Goal: Task Accomplishment & Management: Manage account settings

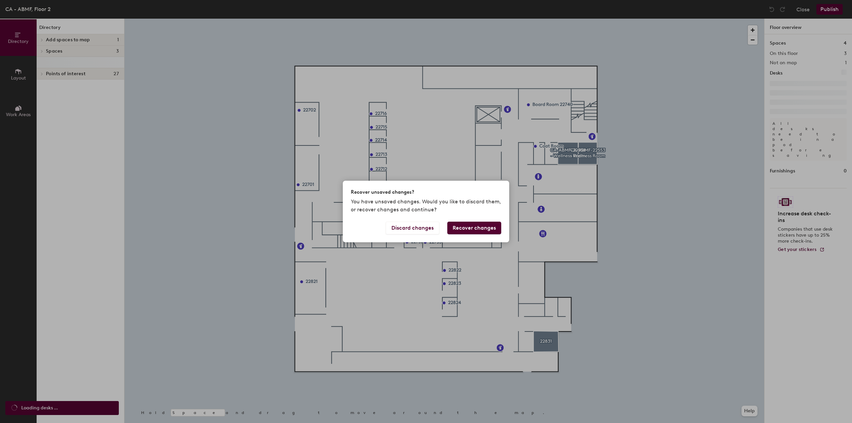
click at [468, 229] on button "Recover changes" at bounding box center [474, 228] width 54 height 13
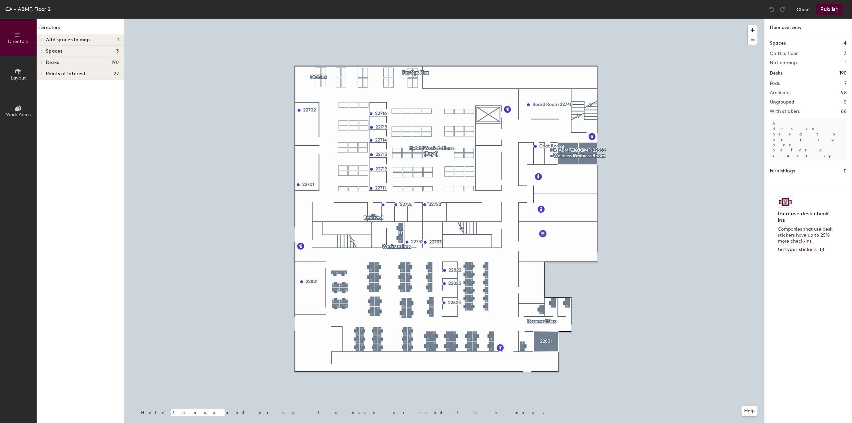
click at [801, 10] on button "Close" at bounding box center [802, 9] width 13 height 11
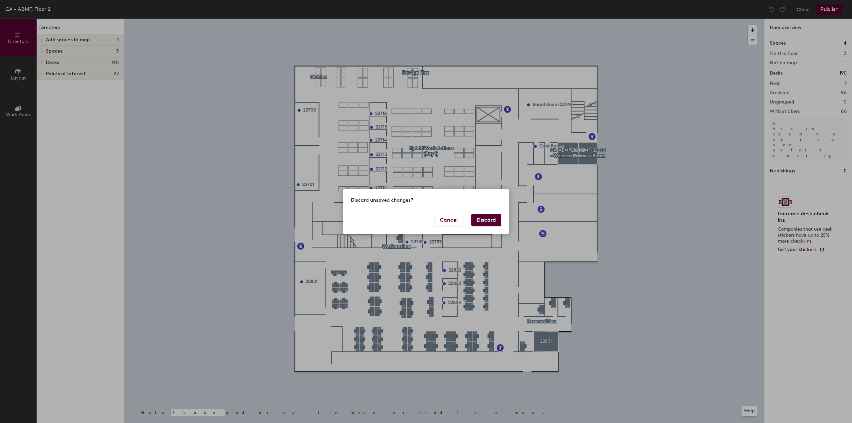
click at [476, 223] on button "Discard" at bounding box center [486, 220] width 30 height 13
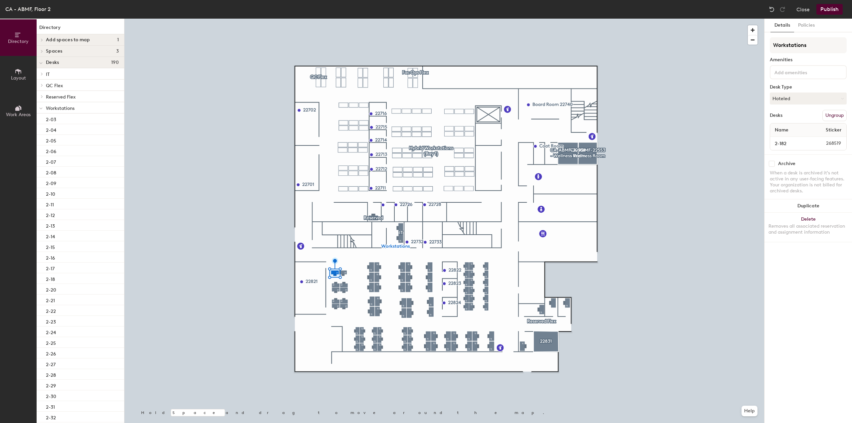
click at [772, 165] on input "checkbox" at bounding box center [771, 164] width 6 height 6
checkbox input "true"
click at [770, 163] on input "checkbox" at bounding box center [771, 164] width 6 height 6
checkbox input "true"
click at [773, 164] on input "checkbox" at bounding box center [771, 164] width 6 height 6
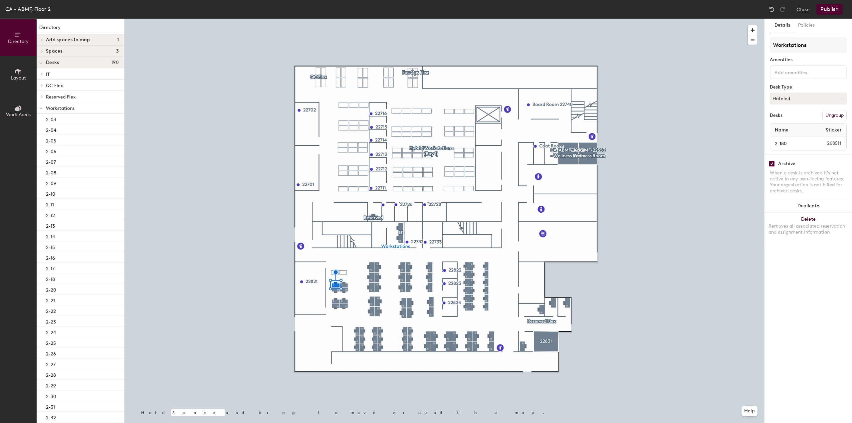
checkbox input "true"
click at [772, 165] on input "checkbox" at bounding box center [771, 164] width 6 height 6
checkbox input "true"
click at [773, 162] on input "checkbox" at bounding box center [771, 164] width 6 height 6
checkbox input "true"
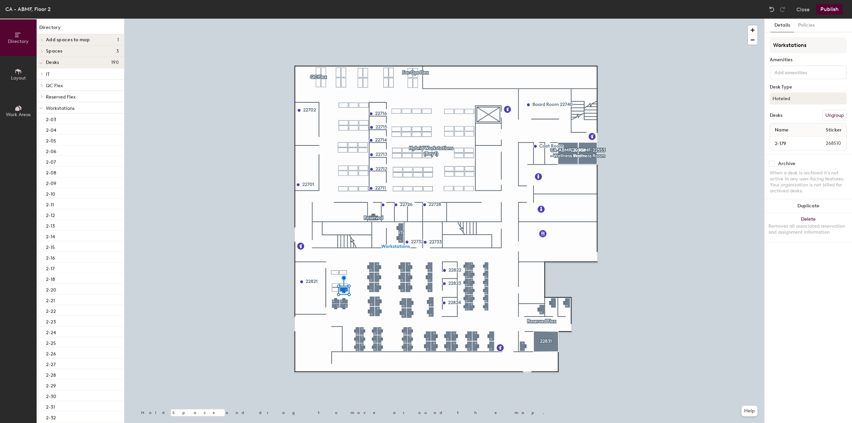
click at [773, 163] on input "checkbox" at bounding box center [771, 164] width 6 height 6
checkbox input "true"
click at [772, 161] on input "checkbox" at bounding box center [771, 164] width 6 height 6
checkbox input "true"
click at [770, 163] on input "checkbox" at bounding box center [771, 164] width 6 height 6
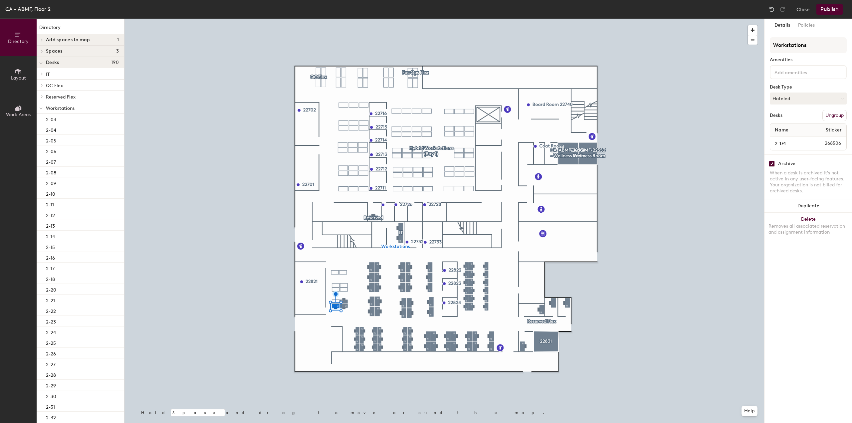
checkbox input "true"
click at [773, 162] on input "checkbox" at bounding box center [771, 164] width 6 height 6
checkbox input "true"
click at [770, 161] on input "checkbox" at bounding box center [771, 164] width 6 height 6
checkbox input "true"
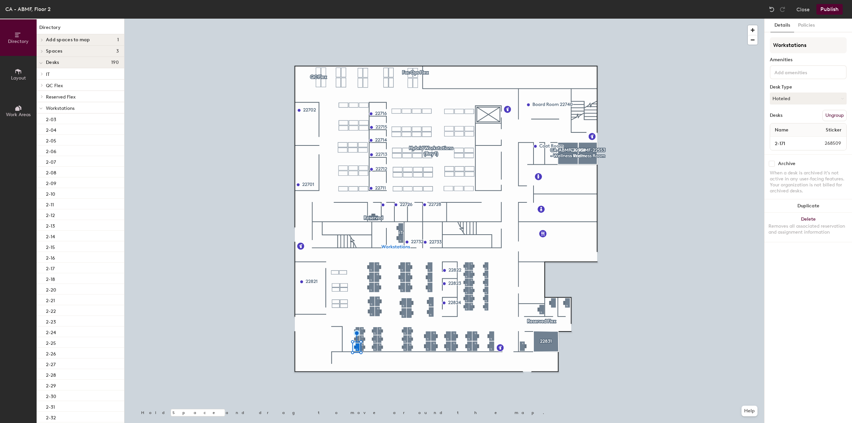
click at [774, 162] on div "Archive" at bounding box center [807, 164] width 77 height 6
click at [770, 163] on input "checkbox" at bounding box center [771, 164] width 6 height 6
checkbox input "true"
click at [771, 164] on input "checkbox" at bounding box center [771, 164] width 6 height 6
checkbox input "true"
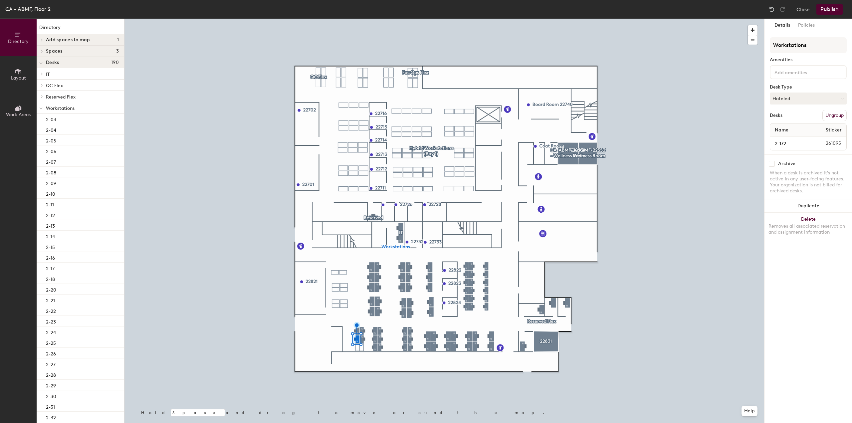
click at [772, 162] on input "checkbox" at bounding box center [771, 164] width 6 height 6
checkbox input "true"
click at [363, 19] on div at bounding box center [443, 19] width 639 height 0
click at [772, 165] on input "checkbox" at bounding box center [771, 164] width 6 height 6
checkbox input "true"
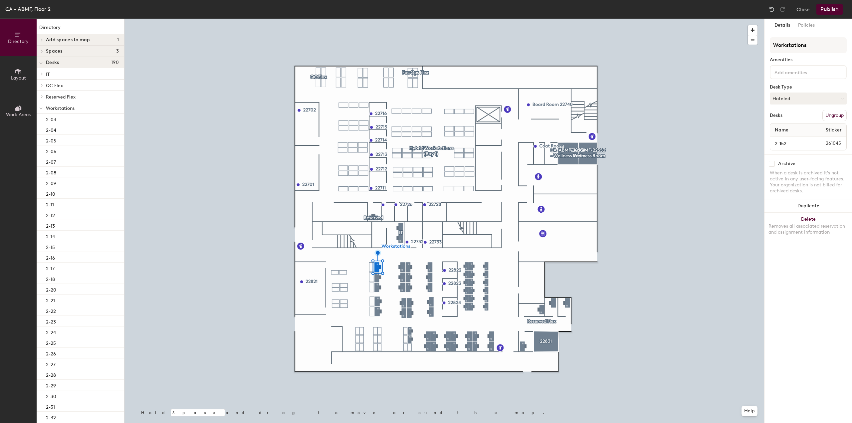
click at [775, 163] on div "Archive" at bounding box center [807, 164] width 77 height 6
click at [770, 165] on input "checkbox" at bounding box center [771, 164] width 6 height 6
checkbox input "true"
click at [770, 163] on input "checkbox" at bounding box center [771, 164] width 6 height 6
checkbox input "true"
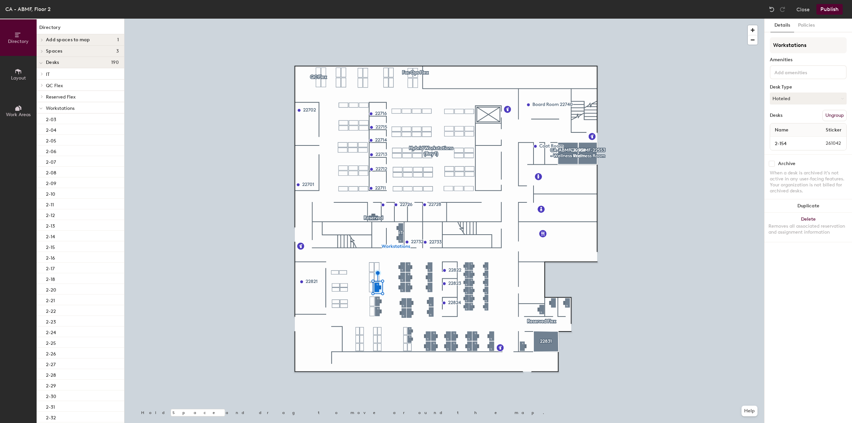
click at [771, 163] on input "checkbox" at bounding box center [771, 164] width 6 height 6
checkbox input "true"
click at [769, 163] on input "checkbox" at bounding box center [771, 164] width 6 height 6
checkbox input "true"
click at [772, 161] on input "checkbox" at bounding box center [771, 164] width 6 height 6
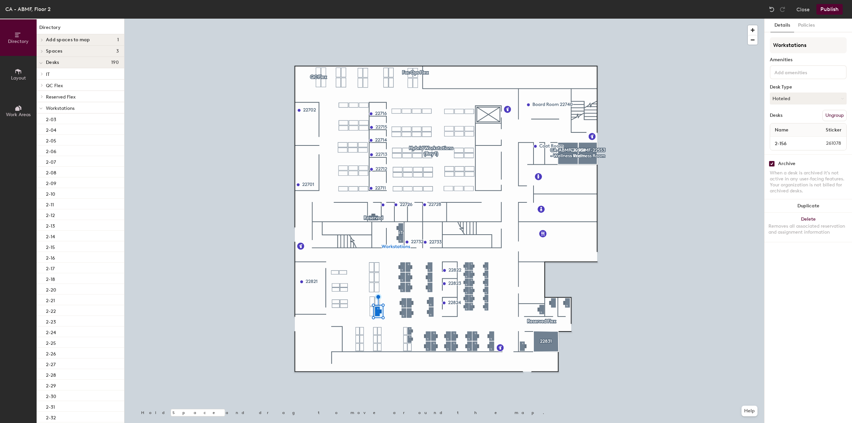
checkbox input "true"
click at [772, 162] on input "checkbox" at bounding box center [771, 164] width 6 height 6
checkbox input "true"
click at [773, 164] on input "checkbox" at bounding box center [771, 164] width 6 height 6
checkbox input "true"
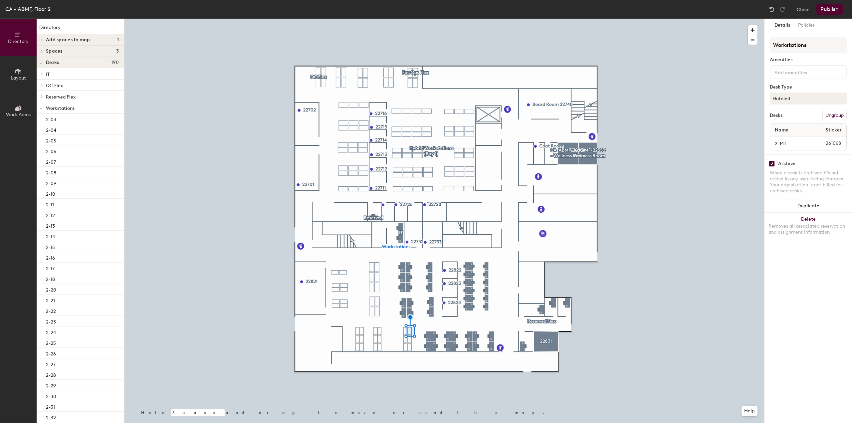
click at [425, 19] on div at bounding box center [443, 19] width 639 height 0
click at [768, 163] on input "checkbox" at bounding box center [771, 164] width 6 height 6
checkbox input "true"
click at [770, 162] on input "checkbox" at bounding box center [771, 164] width 6 height 6
checkbox input "true"
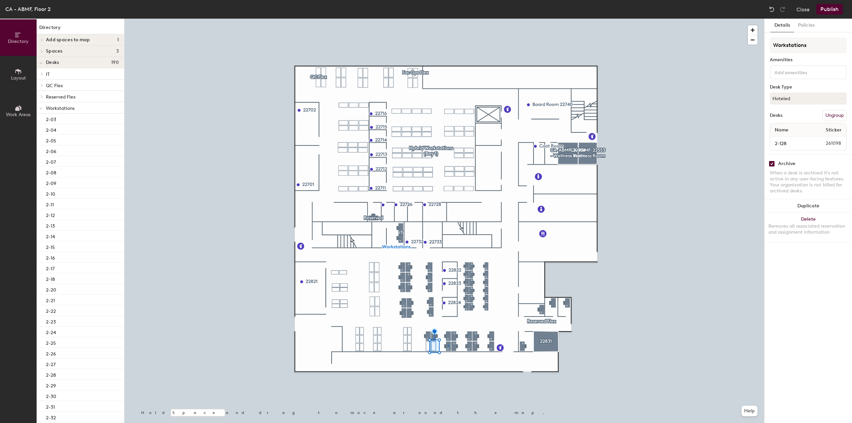
click at [447, 19] on div at bounding box center [443, 19] width 639 height 0
click at [773, 166] on div "Archive When a desk is archived it's not active in any user-facing features. Yo…" at bounding box center [807, 178] width 87 height 48
click at [773, 165] on input "checkbox" at bounding box center [771, 164] width 6 height 6
checkbox input "true"
click at [771, 161] on input "checkbox" at bounding box center [771, 164] width 6 height 6
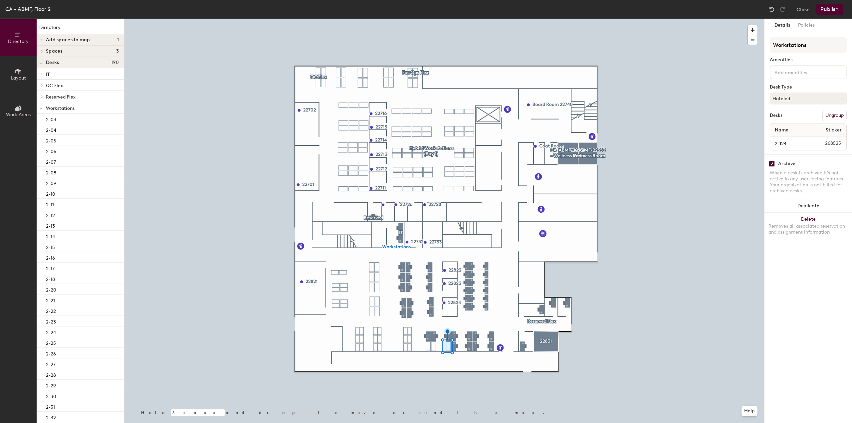
checkbox input "true"
click at [772, 165] on input "checkbox" at bounding box center [771, 164] width 6 height 6
checkbox input "true"
click at [771, 163] on input "checkbox" at bounding box center [771, 164] width 6 height 6
checkbox input "true"
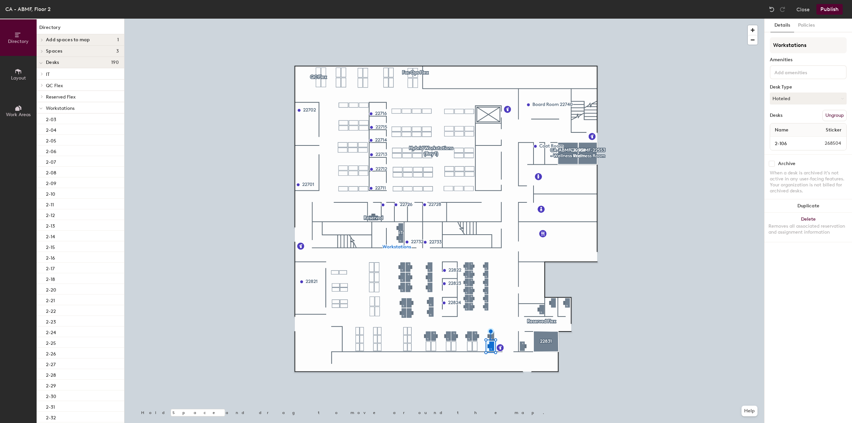
click at [773, 164] on input "checkbox" at bounding box center [771, 164] width 6 height 6
checkbox input "true"
drag, startPoint x: 774, startPoint y: 164, endPoint x: 768, endPoint y: 164, distance: 6.7
click at [774, 164] on div "Archive" at bounding box center [807, 164] width 77 height 6
click at [774, 163] on input "checkbox" at bounding box center [771, 164] width 6 height 6
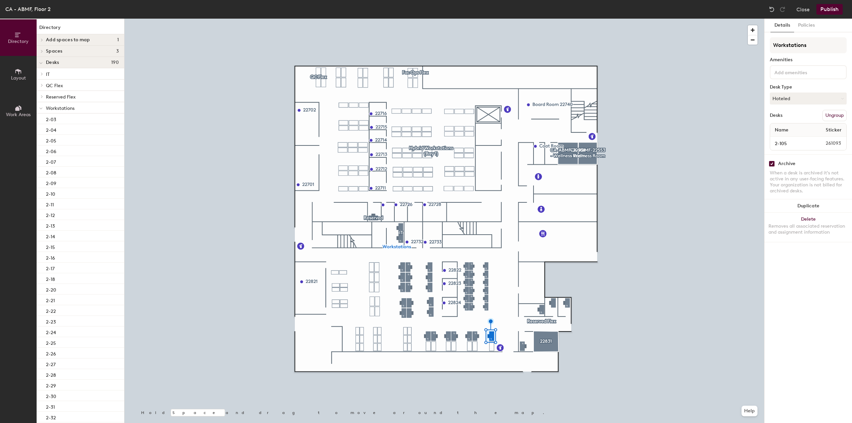
checkbox input "true"
click at [772, 163] on input "checkbox" at bounding box center [771, 164] width 6 height 6
checkbox input "true"
click at [772, 164] on input "checkbox" at bounding box center [771, 164] width 6 height 6
checkbox input "true"
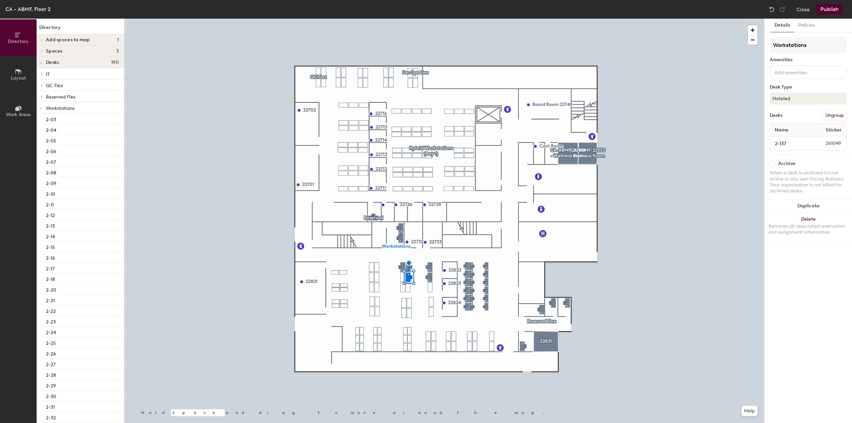
click at [772, 166] on div "Archive When a desk is archived it's not active in any user-facing features. Yo…" at bounding box center [807, 178] width 87 height 48
click at [771, 164] on input "checkbox" at bounding box center [771, 164] width 6 height 6
checkbox input "true"
click at [770, 161] on input "checkbox" at bounding box center [771, 164] width 6 height 6
checkbox input "true"
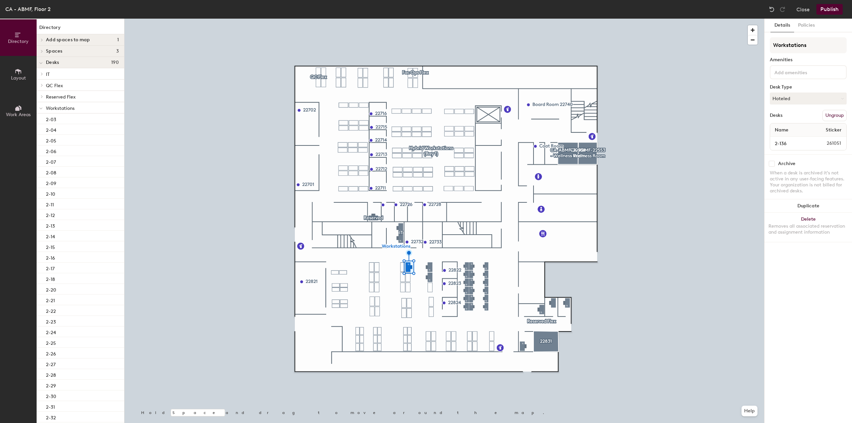
click at [773, 159] on div "Archive When a desk is archived it's not active in any user-facing features. Yo…" at bounding box center [807, 178] width 87 height 48
click at [772, 162] on input "checkbox" at bounding box center [771, 164] width 6 height 6
checkbox input "true"
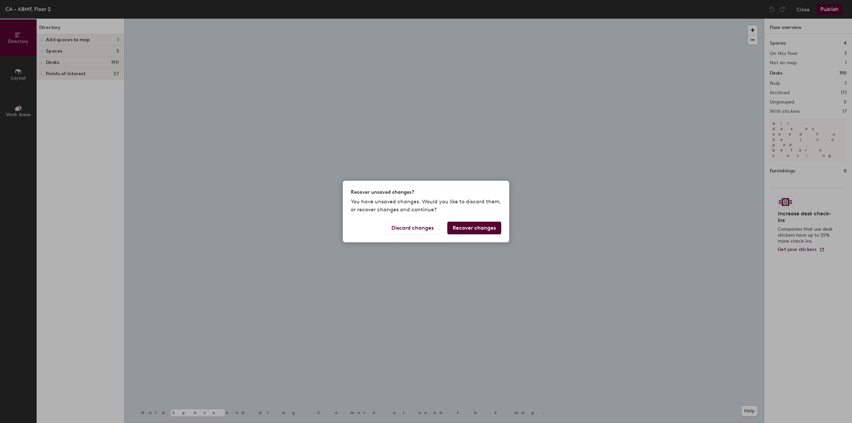
click at [478, 227] on button "Recover changes" at bounding box center [474, 228] width 54 height 13
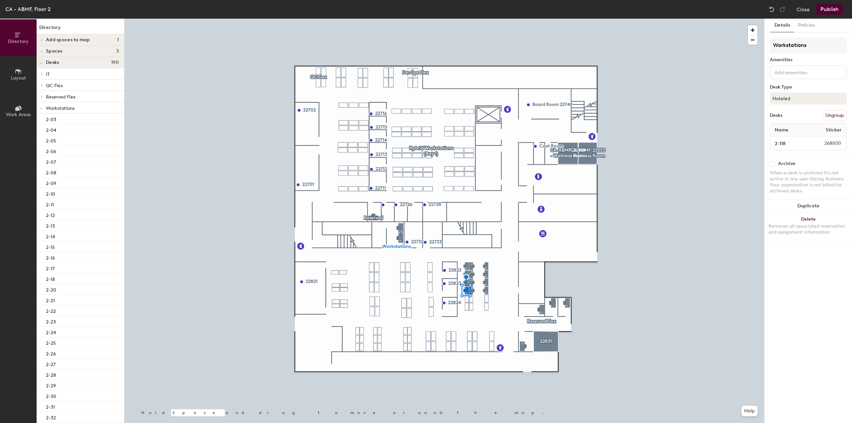
click at [773, 161] on input "checkbox" at bounding box center [771, 164] width 6 height 6
checkbox input "true"
click at [773, 165] on input "checkbox" at bounding box center [771, 164] width 6 height 6
checkbox input "true"
drag, startPoint x: 765, startPoint y: 167, endPoint x: 771, endPoint y: 164, distance: 7.0
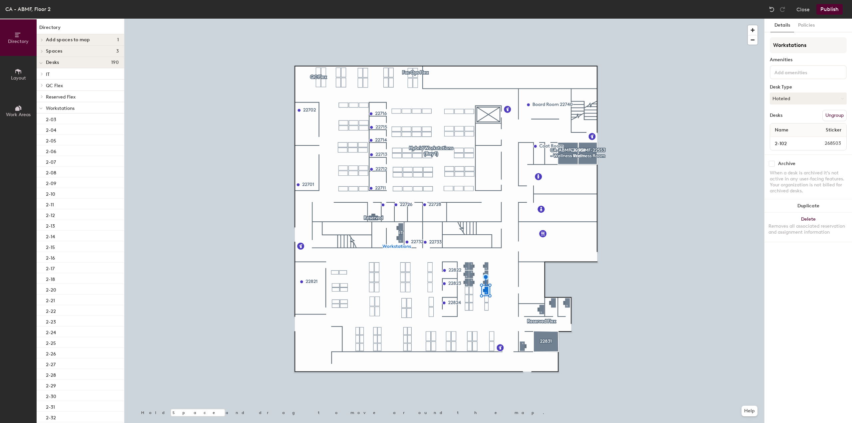
click at [771, 164] on input "checkbox" at bounding box center [771, 164] width 6 height 6
checkbox input "true"
click at [773, 163] on input "checkbox" at bounding box center [771, 164] width 6 height 6
checkbox input "true"
click at [473, 19] on div at bounding box center [443, 19] width 639 height 0
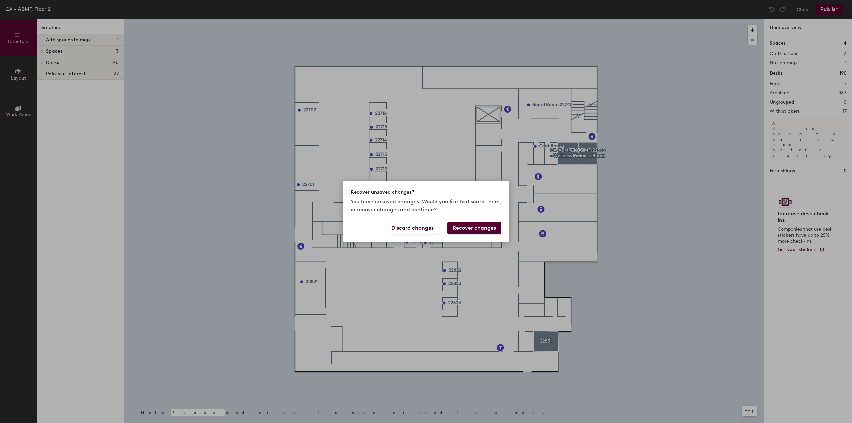
click at [466, 226] on button "Recover changes" at bounding box center [474, 228] width 54 height 13
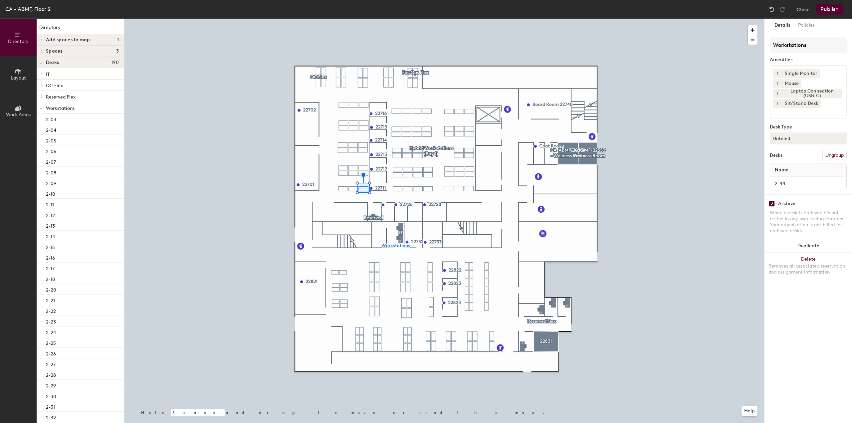
click at [770, 202] on input "checkbox" at bounding box center [771, 204] width 6 height 6
checkbox input "false"
click at [772, 205] on input "checkbox" at bounding box center [771, 204] width 6 height 6
checkbox input "false"
click at [770, 201] on input "checkbox" at bounding box center [771, 204] width 6 height 6
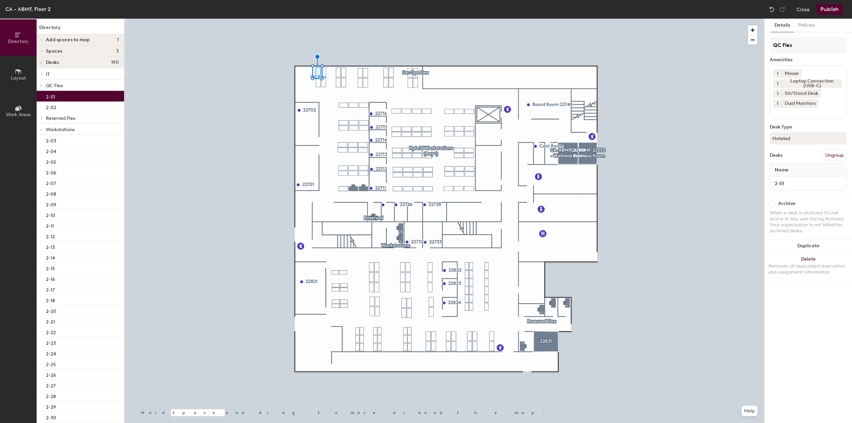
checkbox input "false"
click at [769, 200] on div "Archive When a desk is archived it's not active in any user-facing features. Yo…" at bounding box center [807, 218] width 87 height 48
click at [770, 201] on input "checkbox" at bounding box center [771, 204] width 6 height 6
checkbox input "false"
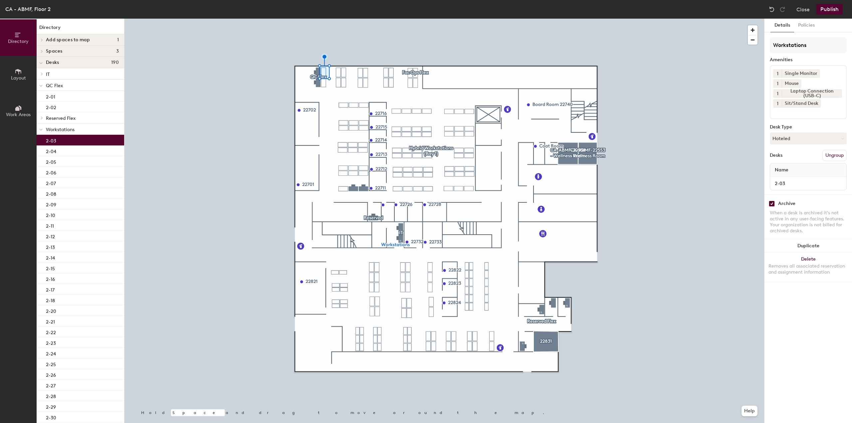
click at [772, 203] on input "checkbox" at bounding box center [771, 204] width 6 height 6
checkbox input "false"
click at [325, 19] on div at bounding box center [443, 19] width 639 height 0
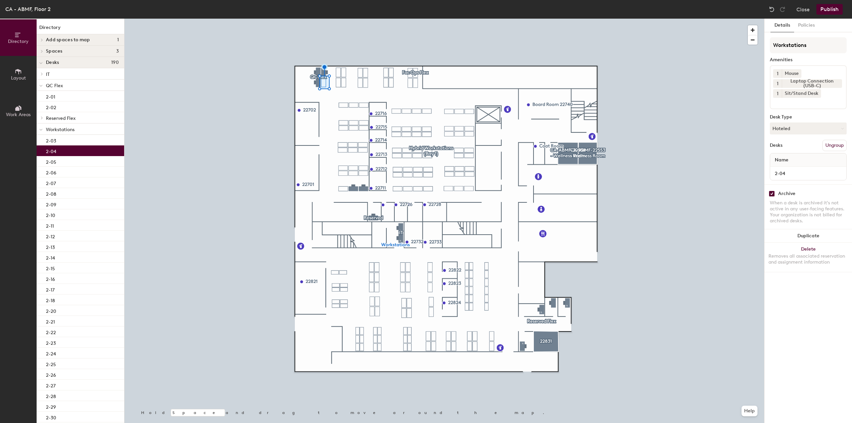
click at [769, 192] on input "checkbox" at bounding box center [771, 194] width 6 height 6
checkbox input "false"
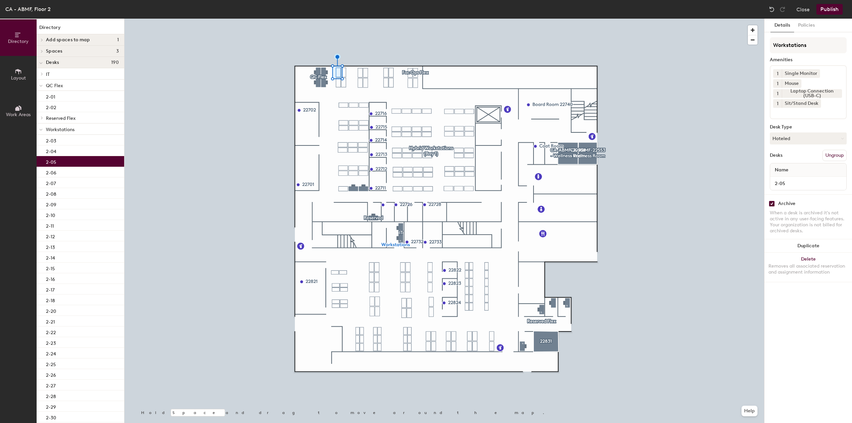
click at [770, 201] on input "checkbox" at bounding box center [771, 204] width 6 height 6
checkbox input "false"
click at [770, 204] on input "checkbox" at bounding box center [771, 204] width 6 height 6
checkbox input "false"
click at [767, 203] on div "Archive When a desk is archived it's not active in any user-facing features. Yo…" at bounding box center [807, 218] width 87 height 48
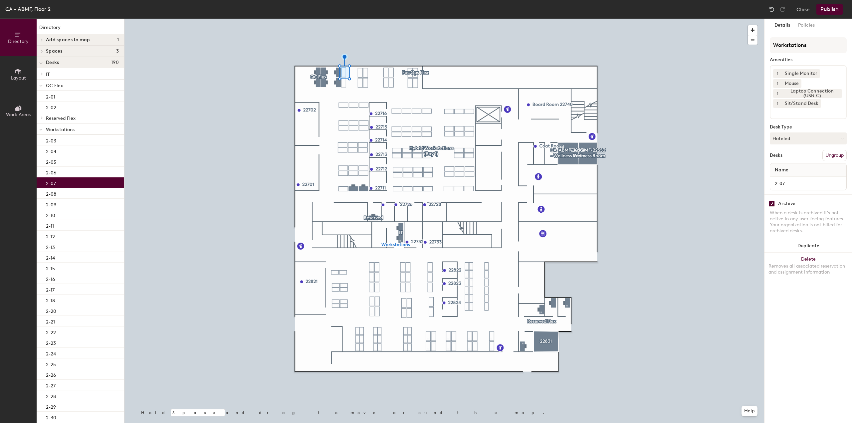
click at [770, 203] on input "checkbox" at bounding box center [771, 204] width 6 height 6
checkbox input "false"
click at [772, 203] on input "checkbox" at bounding box center [771, 204] width 6 height 6
checkbox input "false"
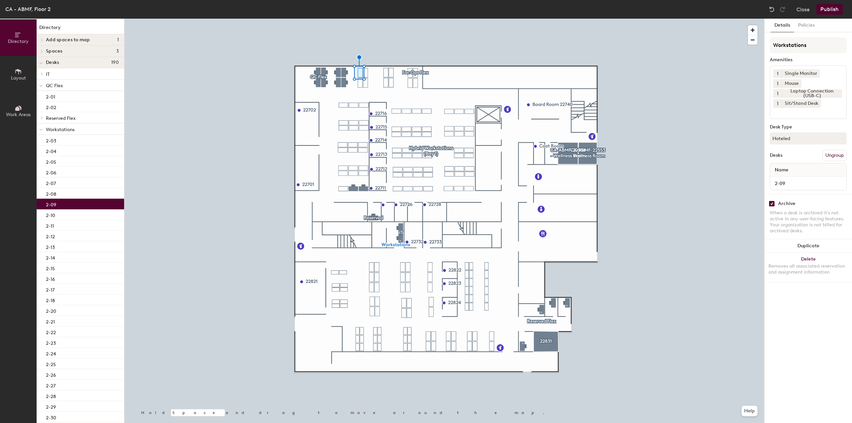
click at [774, 203] on input "checkbox" at bounding box center [771, 204] width 6 height 6
checkbox input "false"
click at [772, 204] on input "checkbox" at bounding box center [771, 204] width 6 height 6
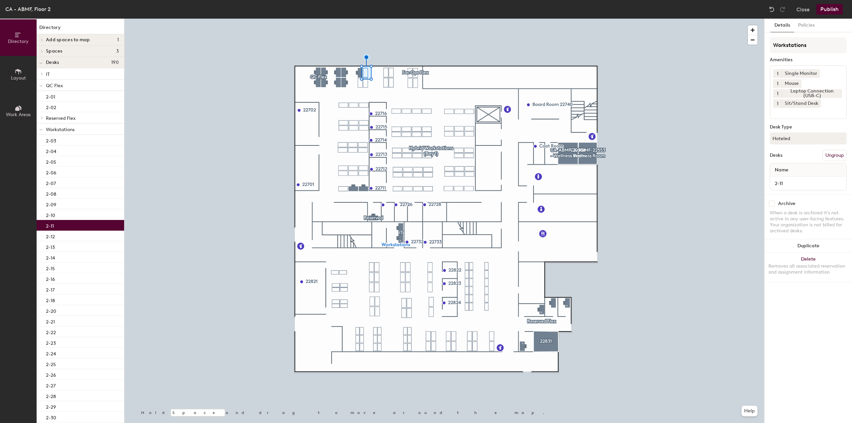
checkbox input "false"
click at [772, 203] on input "checkbox" at bounding box center [771, 204] width 6 height 6
checkbox input "false"
click at [365, 19] on div at bounding box center [443, 19] width 639 height 0
click at [770, 204] on input "checkbox" at bounding box center [771, 204] width 6 height 6
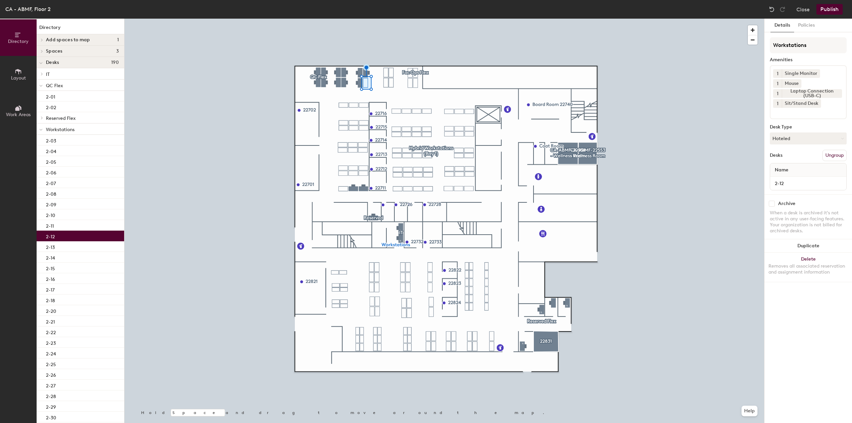
checkbox input "false"
click at [772, 203] on input "checkbox" at bounding box center [771, 204] width 6 height 6
checkbox input "false"
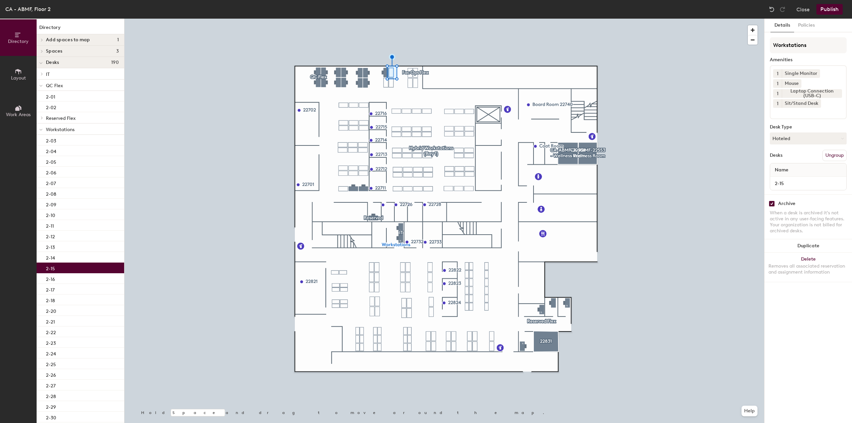
click at [774, 203] on input "checkbox" at bounding box center [771, 204] width 6 height 6
checkbox input "false"
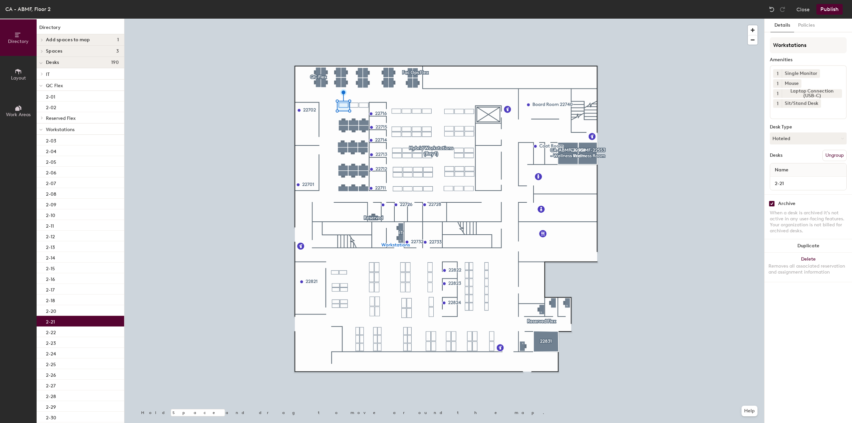
click at [774, 203] on input "checkbox" at bounding box center [771, 204] width 6 height 6
checkbox input "false"
drag, startPoint x: 773, startPoint y: 205, endPoint x: 766, endPoint y: 203, distance: 7.3
click at [773, 205] on input "checkbox" at bounding box center [771, 204] width 6 height 6
checkbox input "false"
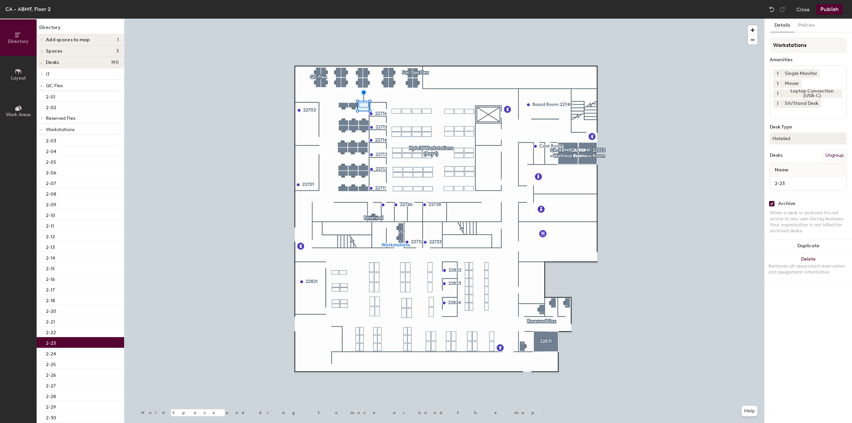
click at [770, 201] on input "checkbox" at bounding box center [771, 204] width 6 height 6
checkbox input "false"
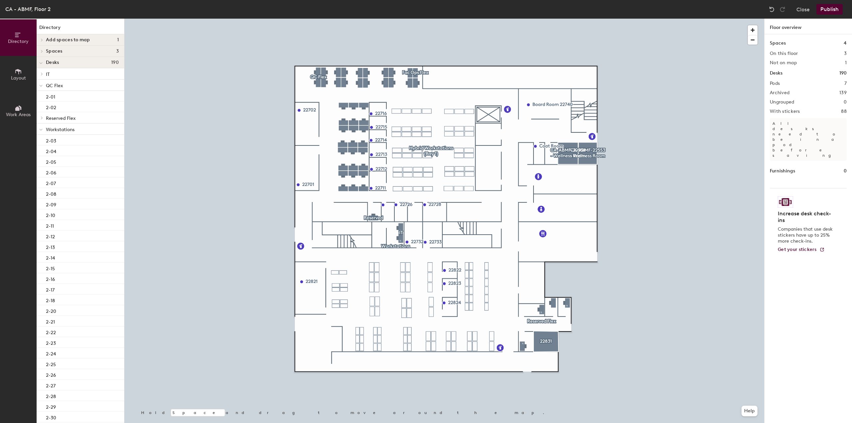
click at [828, 7] on button "Publish" at bounding box center [829, 9] width 26 height 11
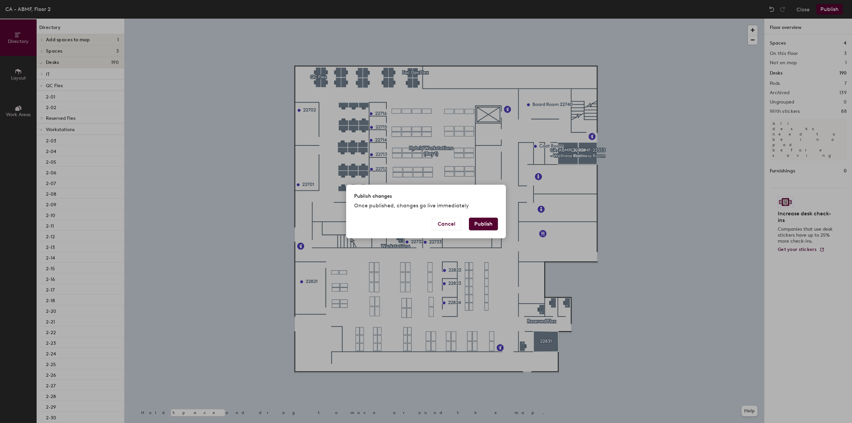
click at [492, 227] on button "Publish" at bounding box center [483, 224] width 29 height 13
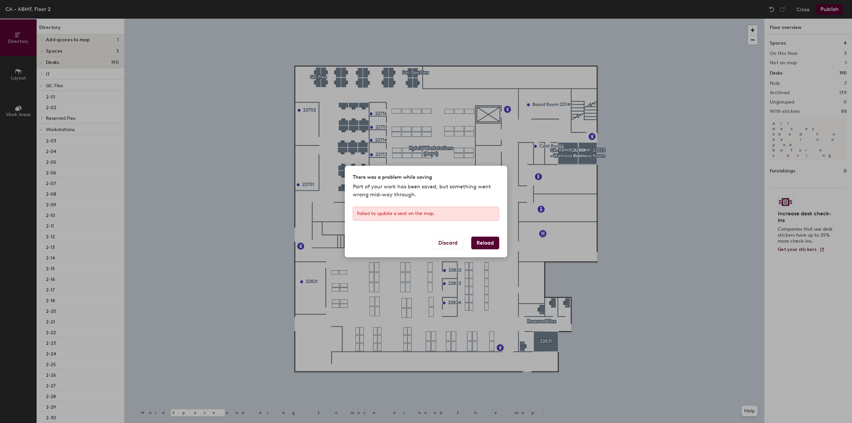
click at [478, 251] on div "Discard Reload" at bounding box center [426, 247] width 162 height 21
click at [487, 246] on button "Reload" at bounding box center [485, 243] width 28 height 13
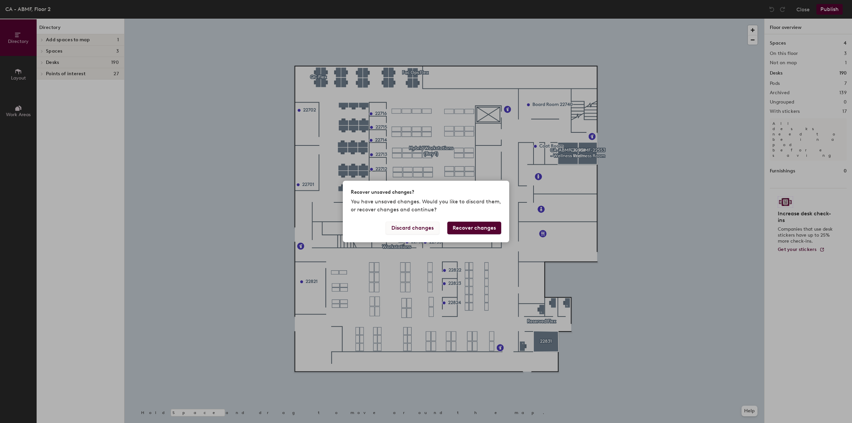
click at [431, 232] on button "Discard changes" at bounding box center [413, 228] width 54 height 13
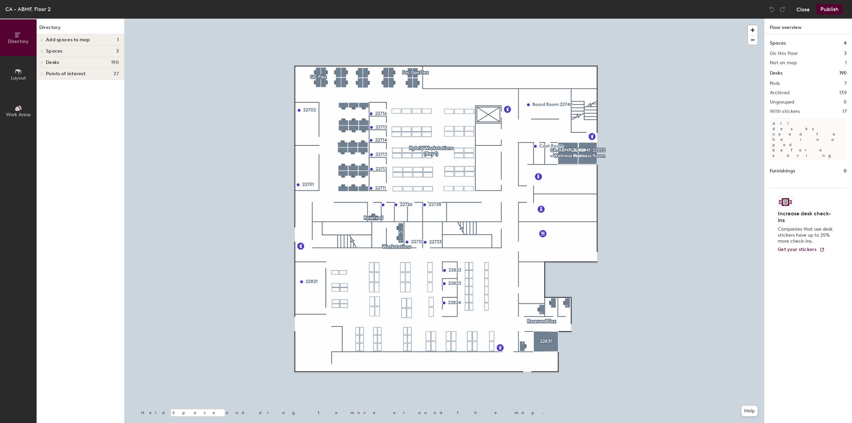
click at [801, 8] on button "Close" at bounding box center [802, 9] width 13 height 11
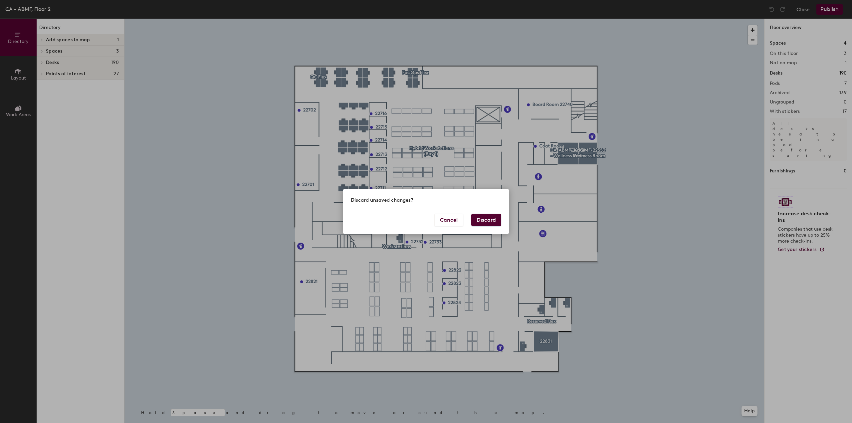
click at [484, 220] on button "Discard" at bounding box center [486, 220] width 30 height 13
